Goal: Information Seeking & Learning: Learn about a topic

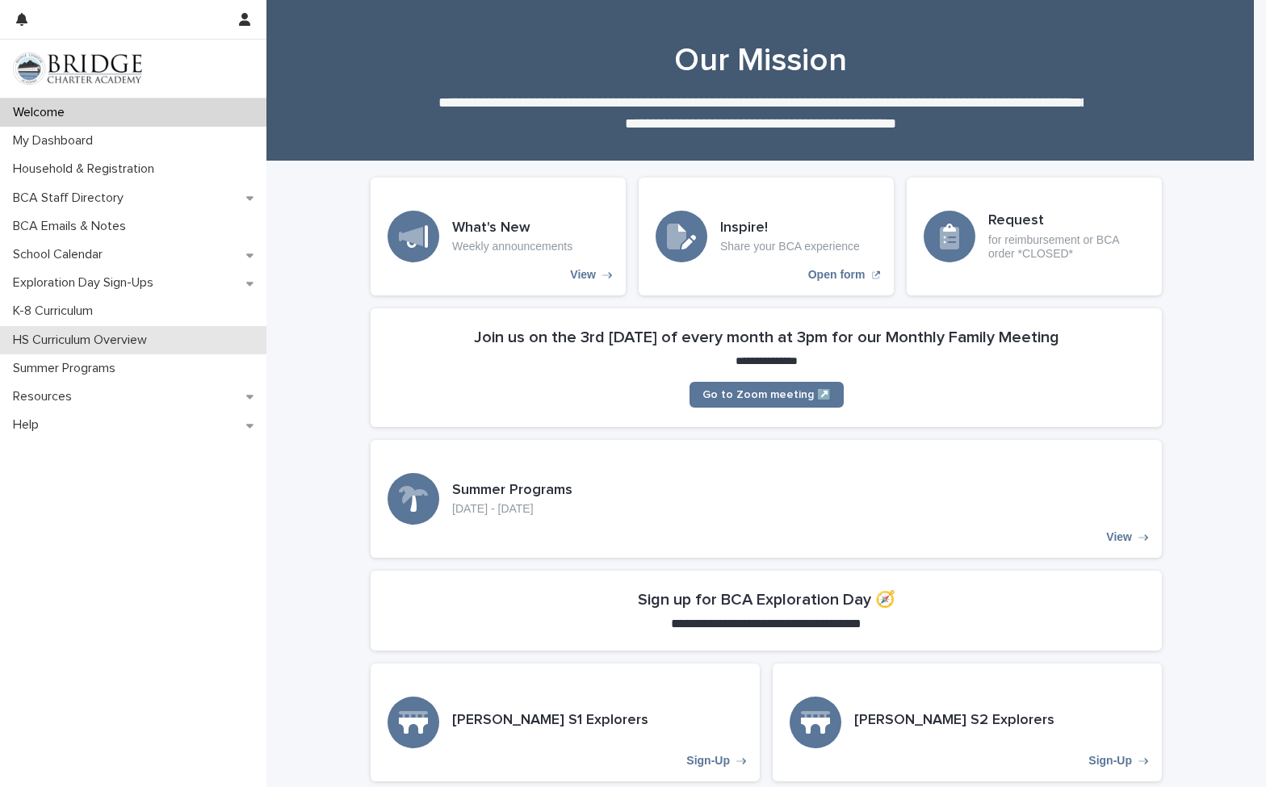
click at [87, 340] on p "HS Curriculum Overview" at bounding box center [82, 340] width 153 height 15
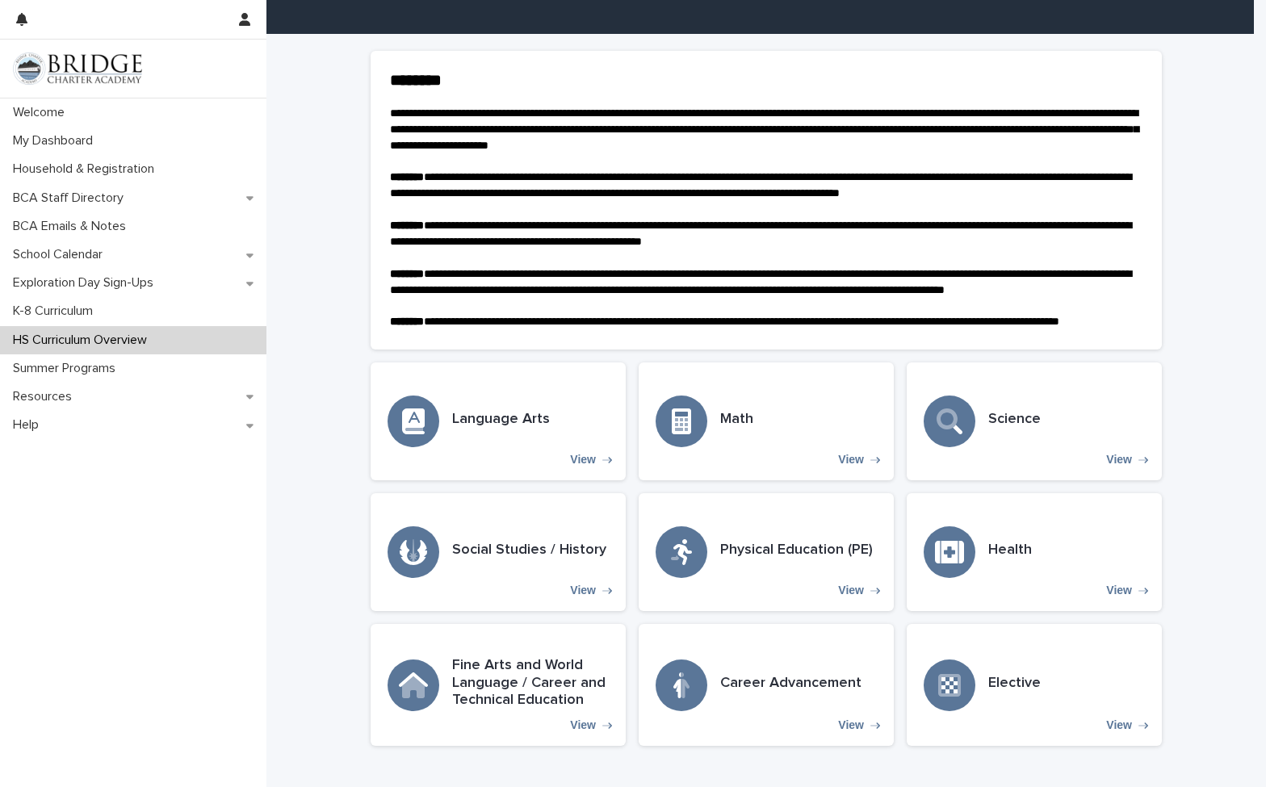
scroll to position [243, 0]
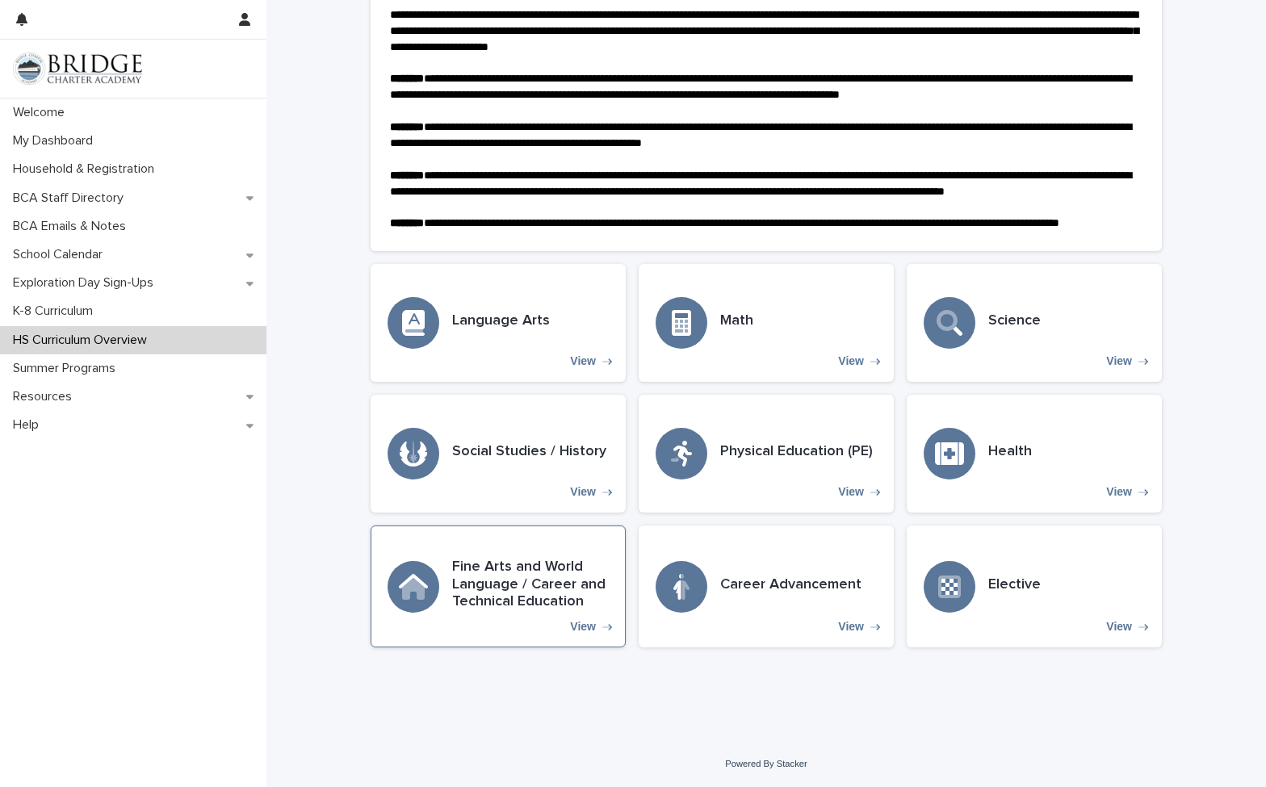
click at [581, 624] on p "View" at bounding box center [583, 627] width 26 height 14
